Goal: Task Accomplishment & Management: Complete application form

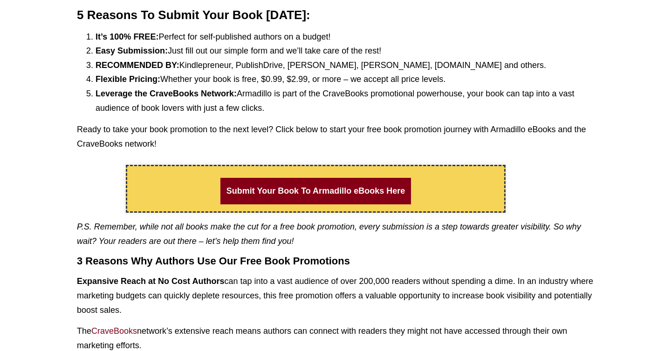
scroll to position [346, 0]
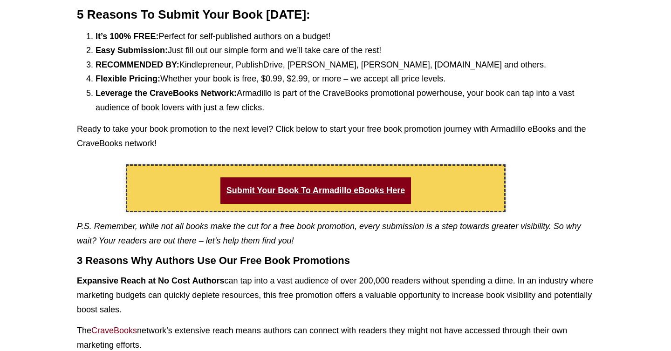
click at [381, 187] on link "Submit Your Book To Armadillo eBooks Here" at bounding box center [315, 191] width 191 height 27
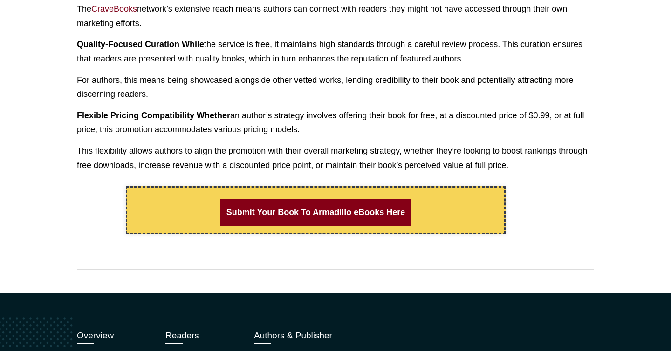
scroll to position [670, 0]
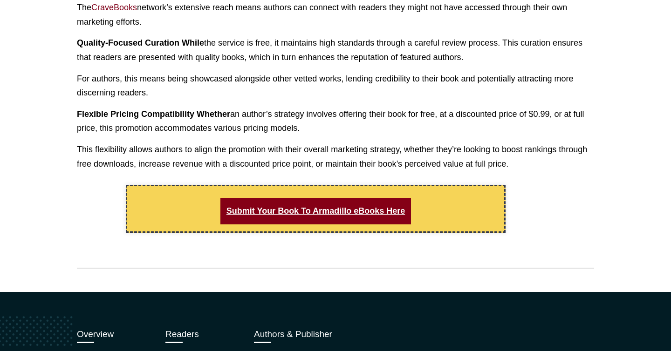
click at [323, 207] on link "Submit Your Book To Armadillo eBooks Here" at bounding box center [315, 211] width 191 height 27
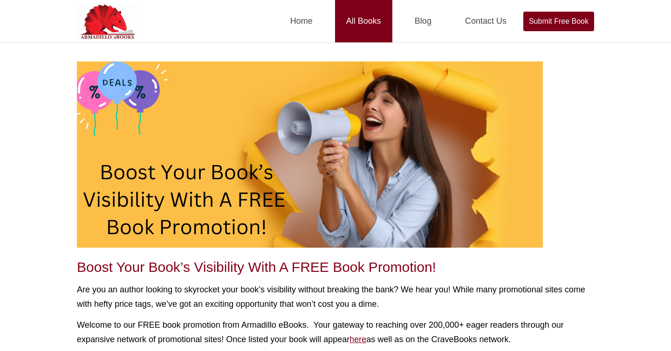
click at [360, 21] on link "All Books" at bounding box center [363, 21] width 57 height 42
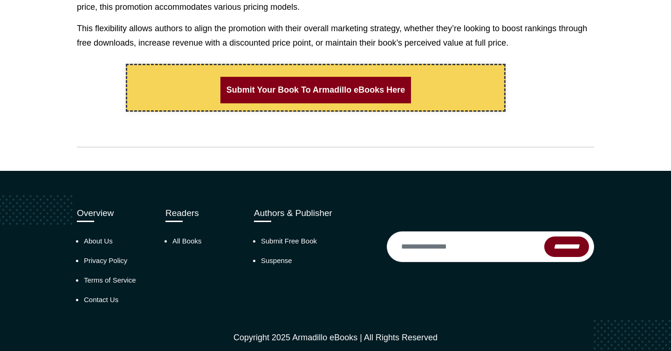
scroll to position [814, 0]
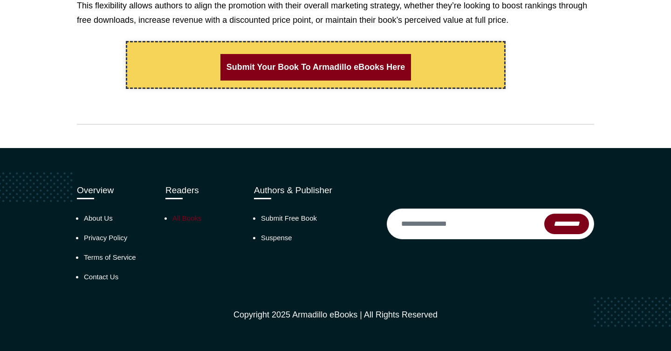
click at [194, 217] on link "All Books" at bounding box center [186, 218] width 29 height 8
click at [277, 220] on link "Submit Free Book" at bounding box center [289, 218] width 56 height 8
click at [333, 62] on link "Submit Your Book To Armadillo eBooks Here" at bounding box center [315, 67] width 191 height 27
